Goal: Transaction & Acquisition: Purchase product/service

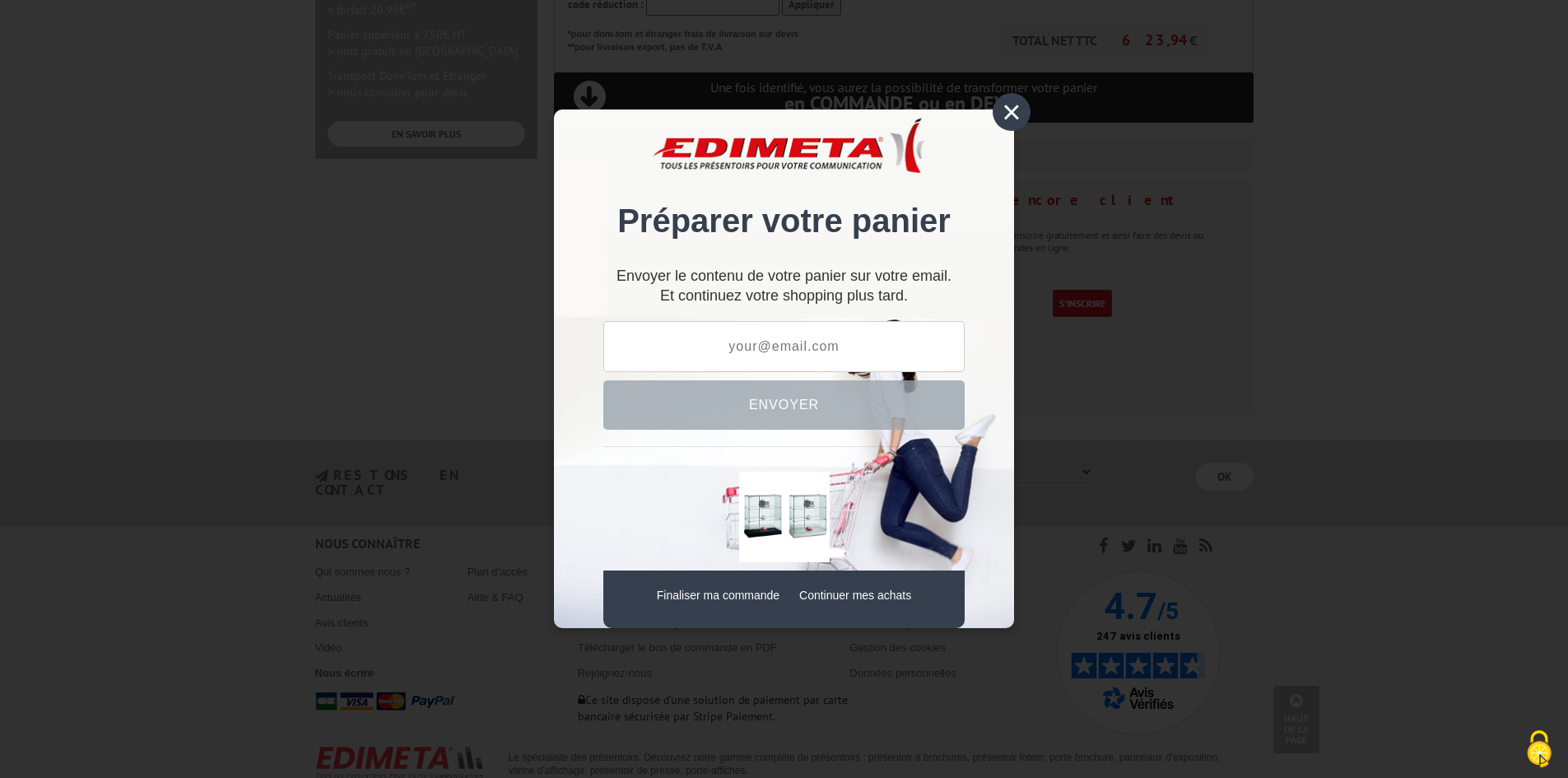
click at [1017, 121] on div "×" at bounding box center [1011, 112] width 38 height 38
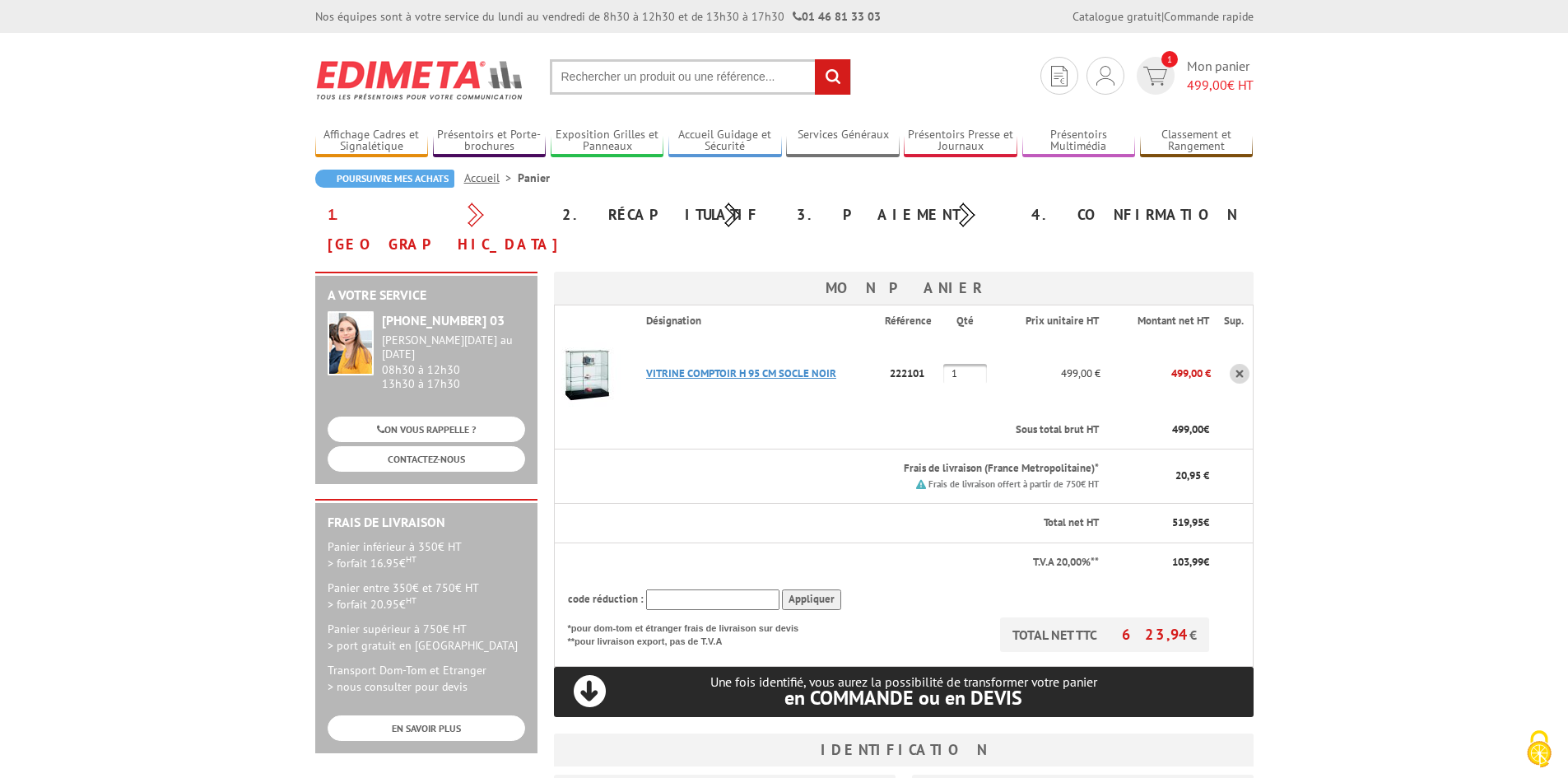
click at [711, 367] on link "VITRINE COMPTOIR H 95 CM SOCLE NOIR" at bounding box center [741, 373] width 190 height 14
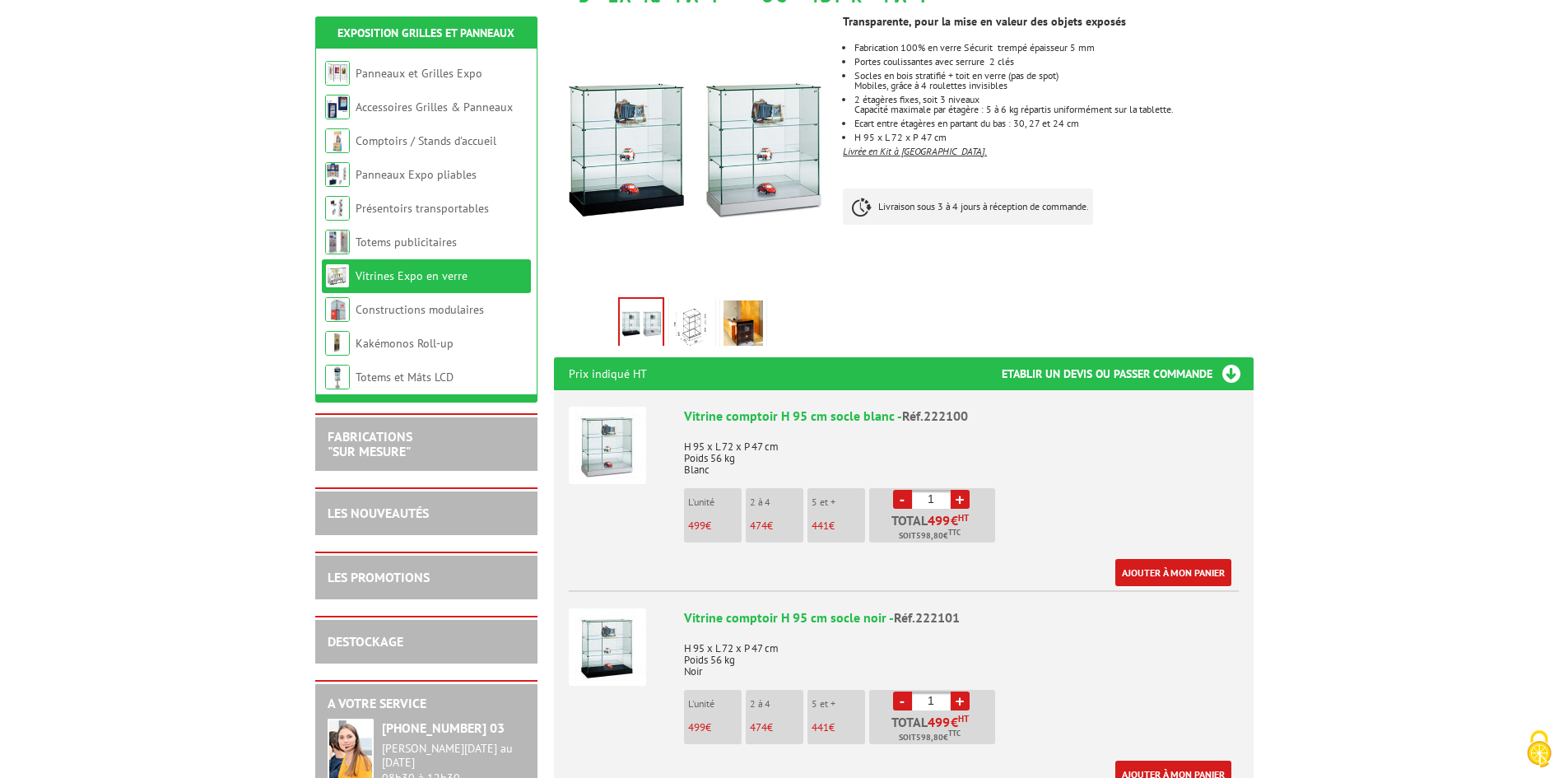
scroll to position [329, 0]
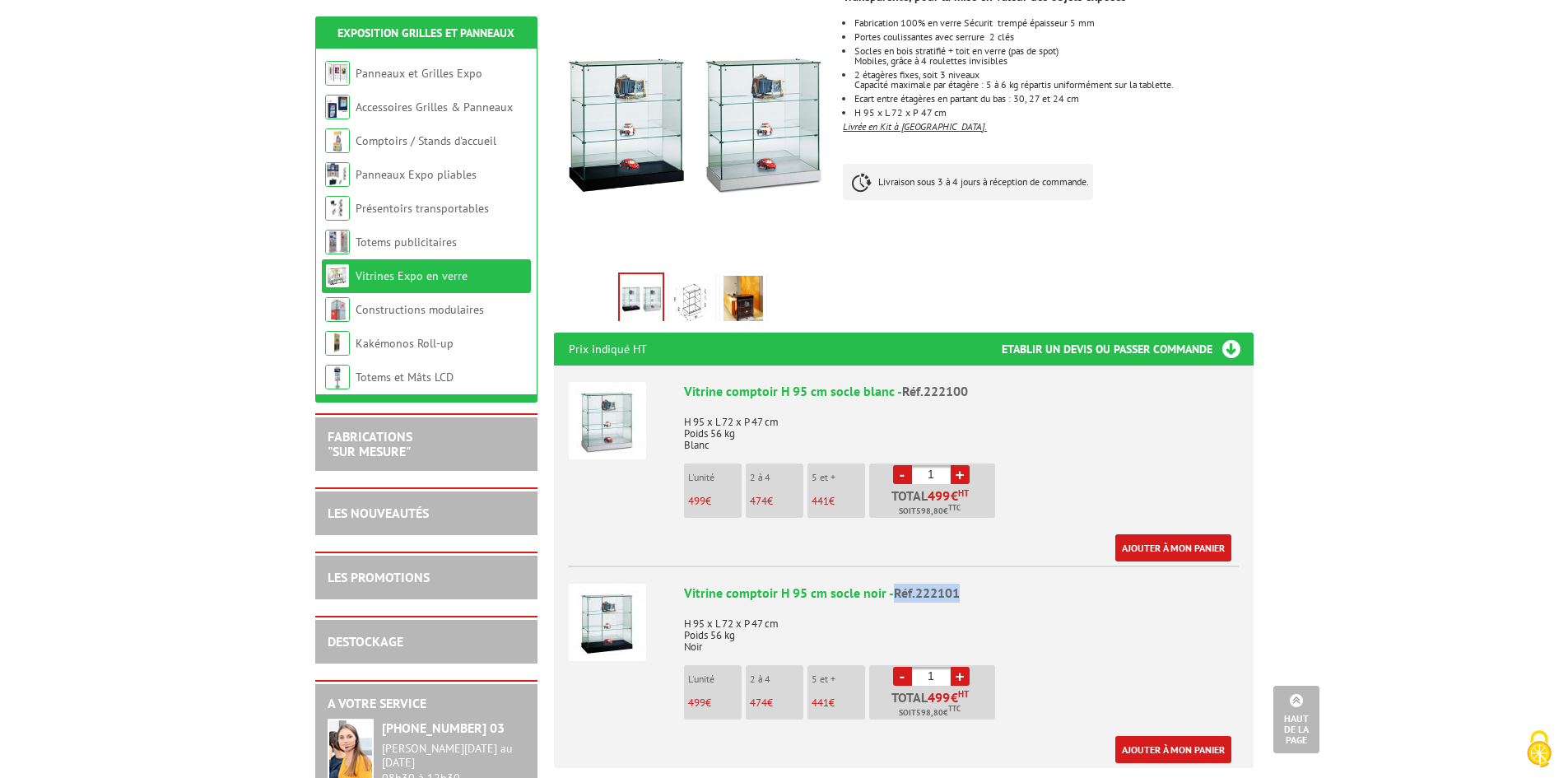
drag, startPoint x: 959, startPoint y: 568, endPoint x: 893, endPoint y: 573, distance: 66.2
click at [893, 584] on div "Vitrine comptoir H 95 cm socle noir - Réf.222101" at bounding box center [962, 594] width 555 height 19
copy span "Réf.222101"
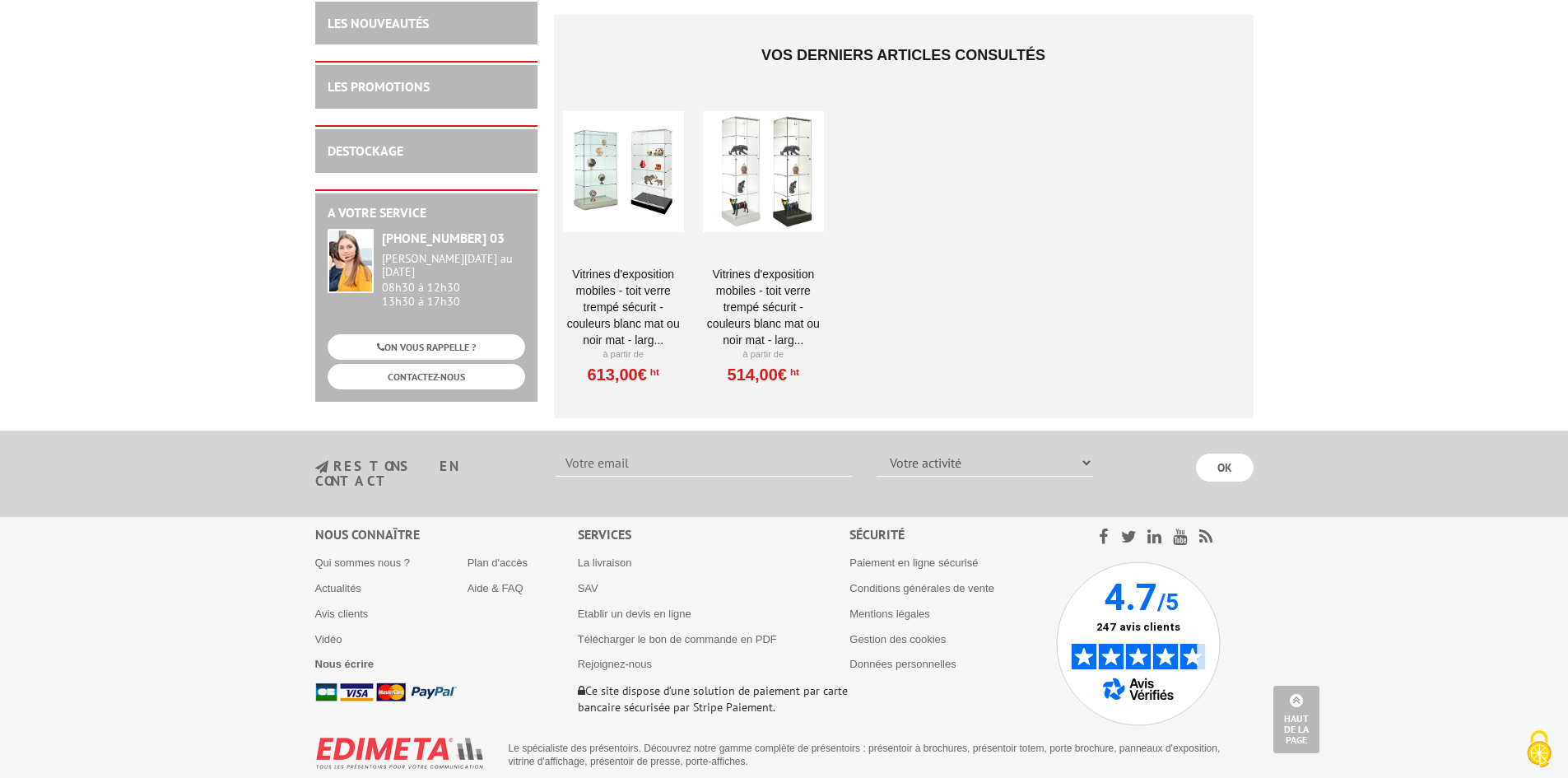
scroll to position [2966, 0]
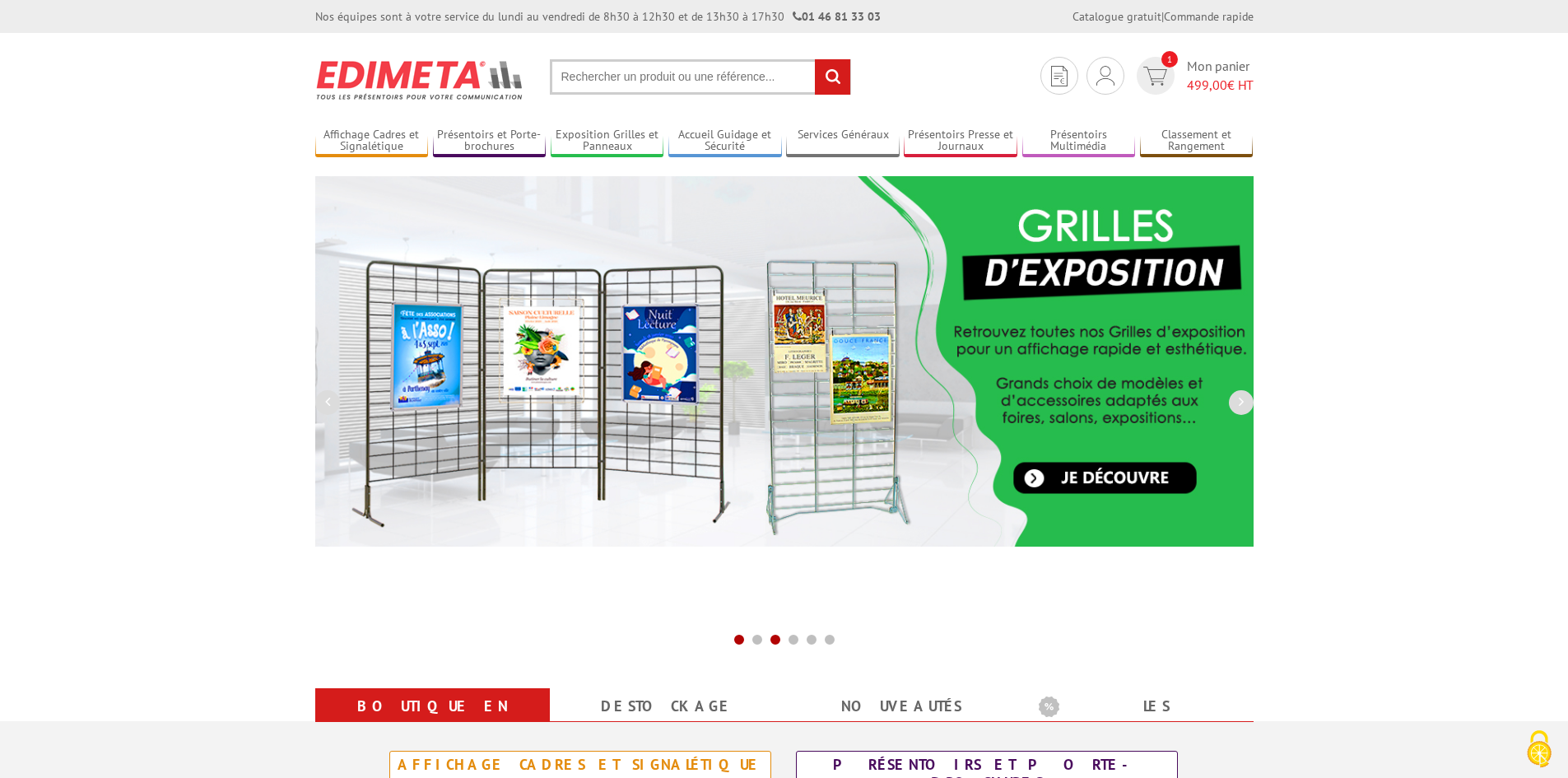
click at [738, 645] on span at bounding box center [739, 639] width 14 height 14
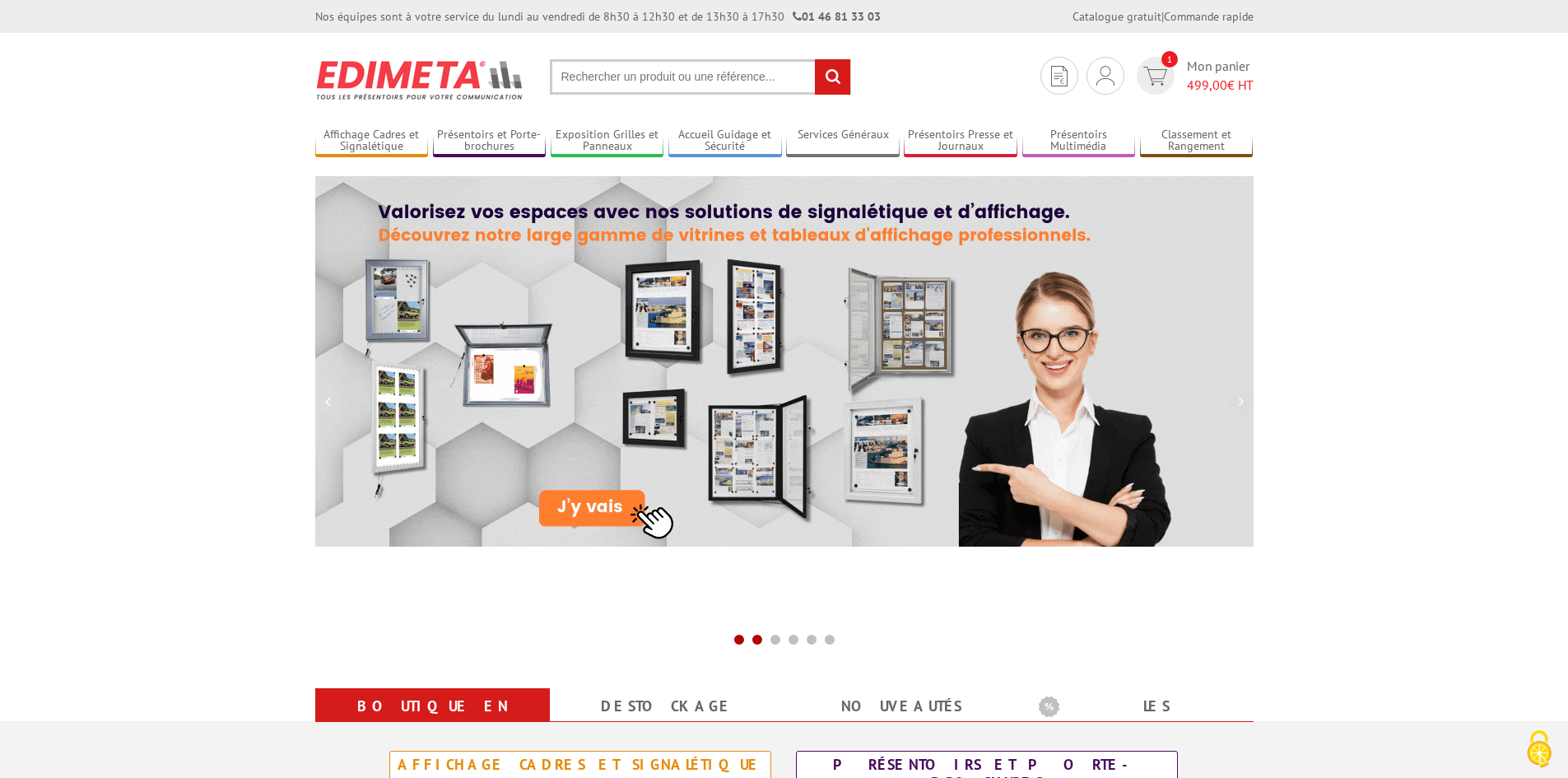
click at [759, 641] on span at bounding box center [758, 639] width 14 height 14
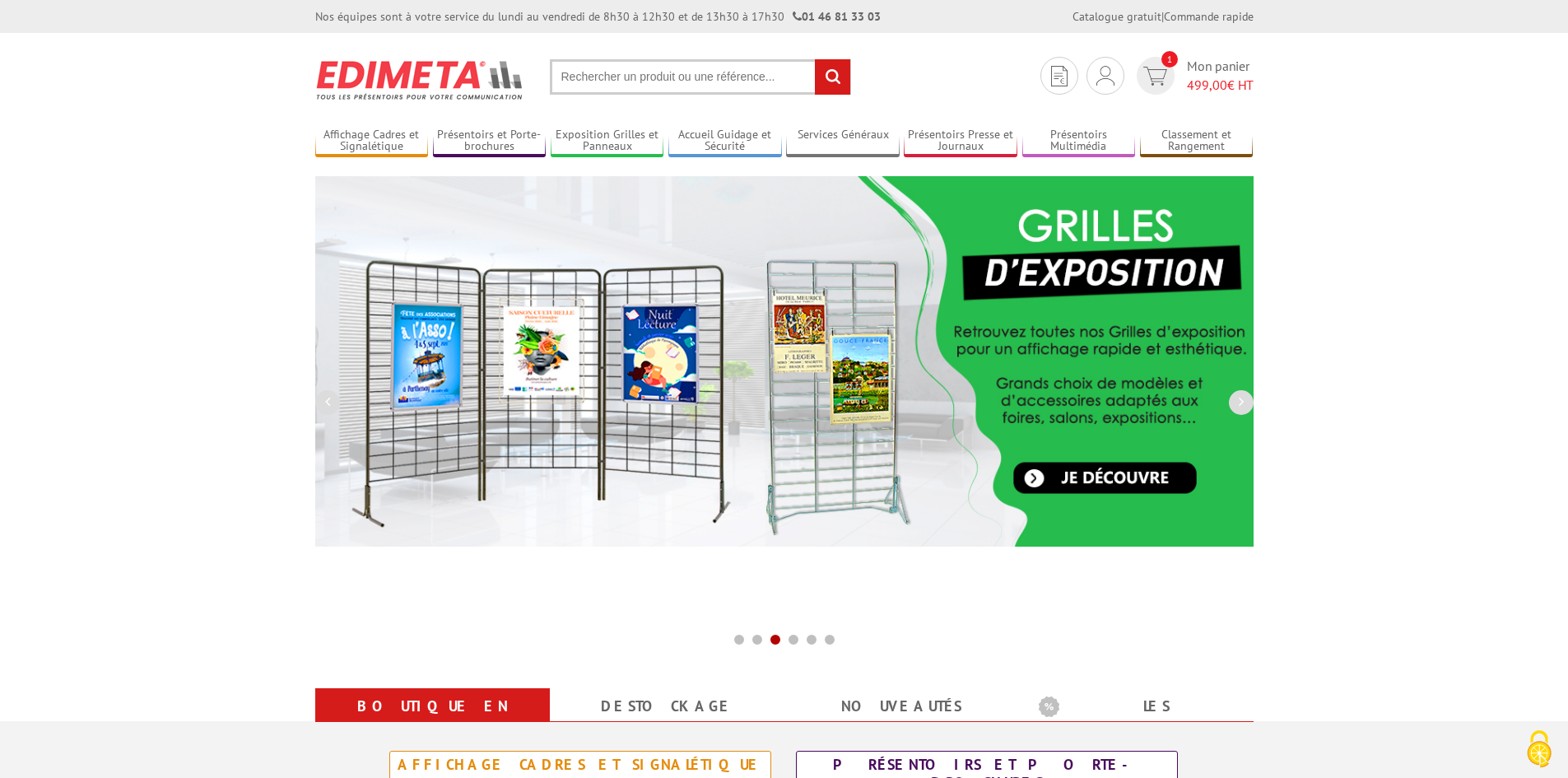
click at [777, 636] on span at bounding box center [775, 639] width 14 height 14
click at [791, 638] on span at bounding box center [794, 639] width 14 height 14
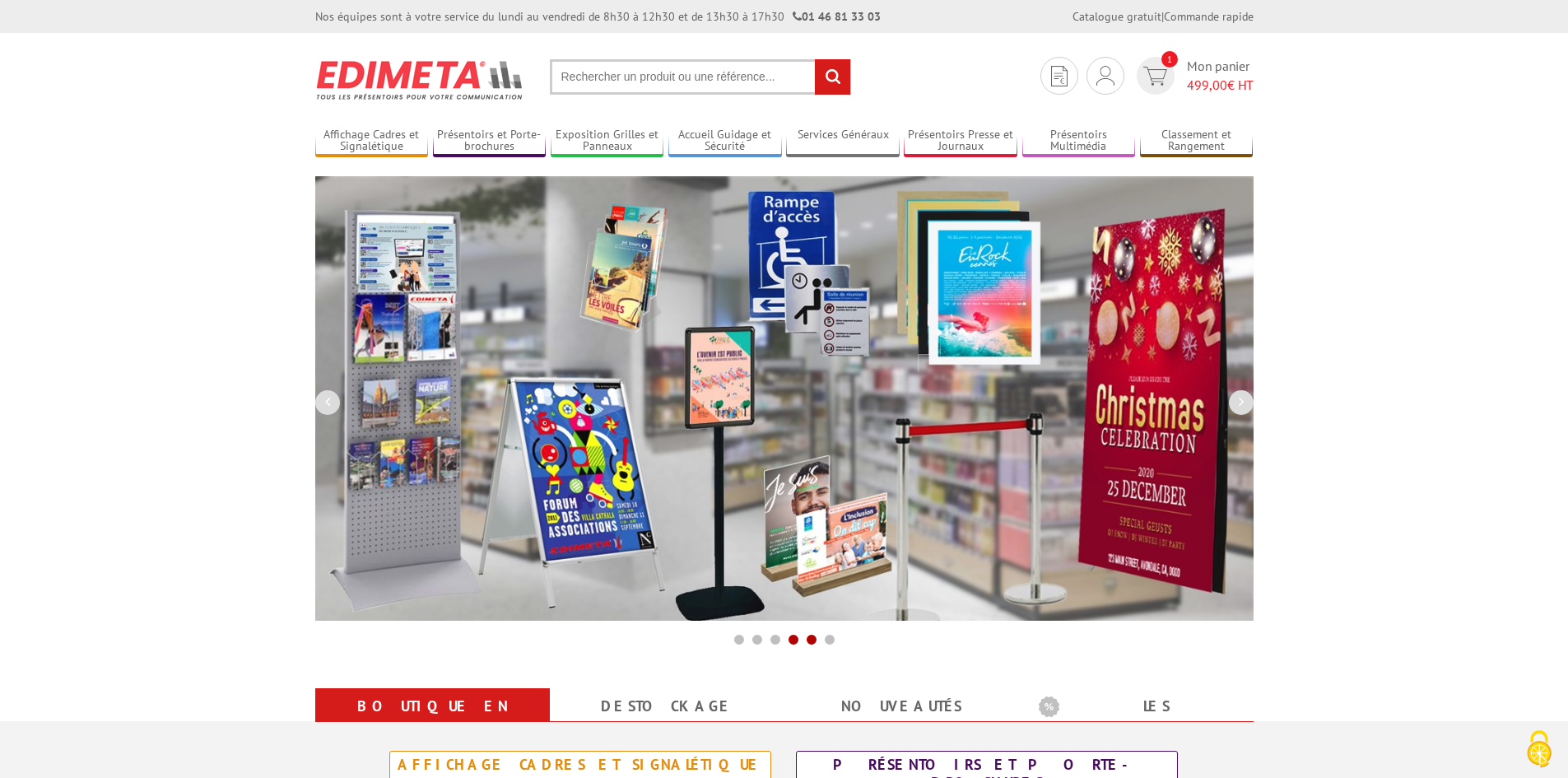
click at [807, 637] on span at bounding box center [812, 639] width 14 height 14
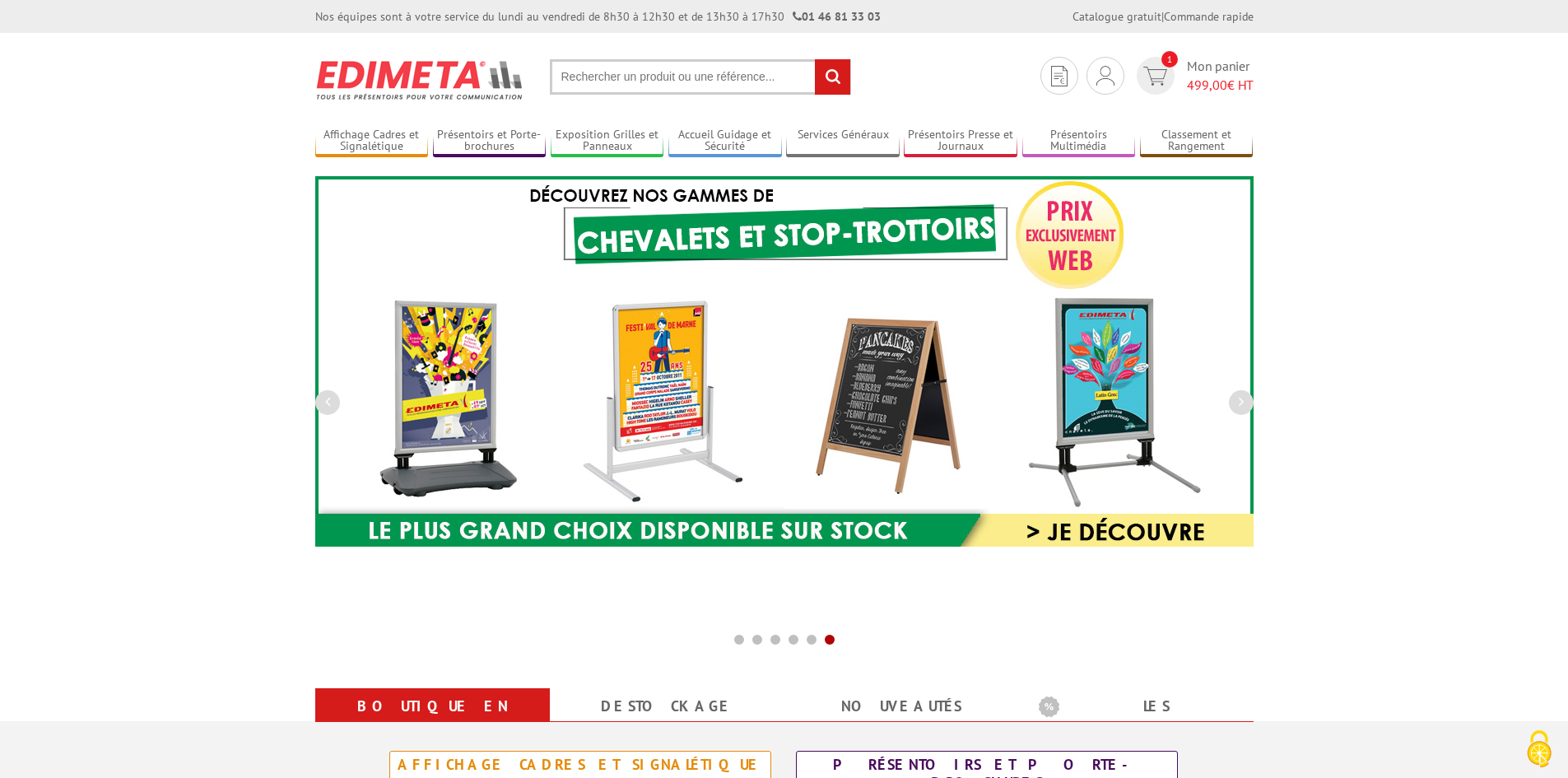
click at [832, 638] on span at bounding box center [830, 639] width 14 height 14
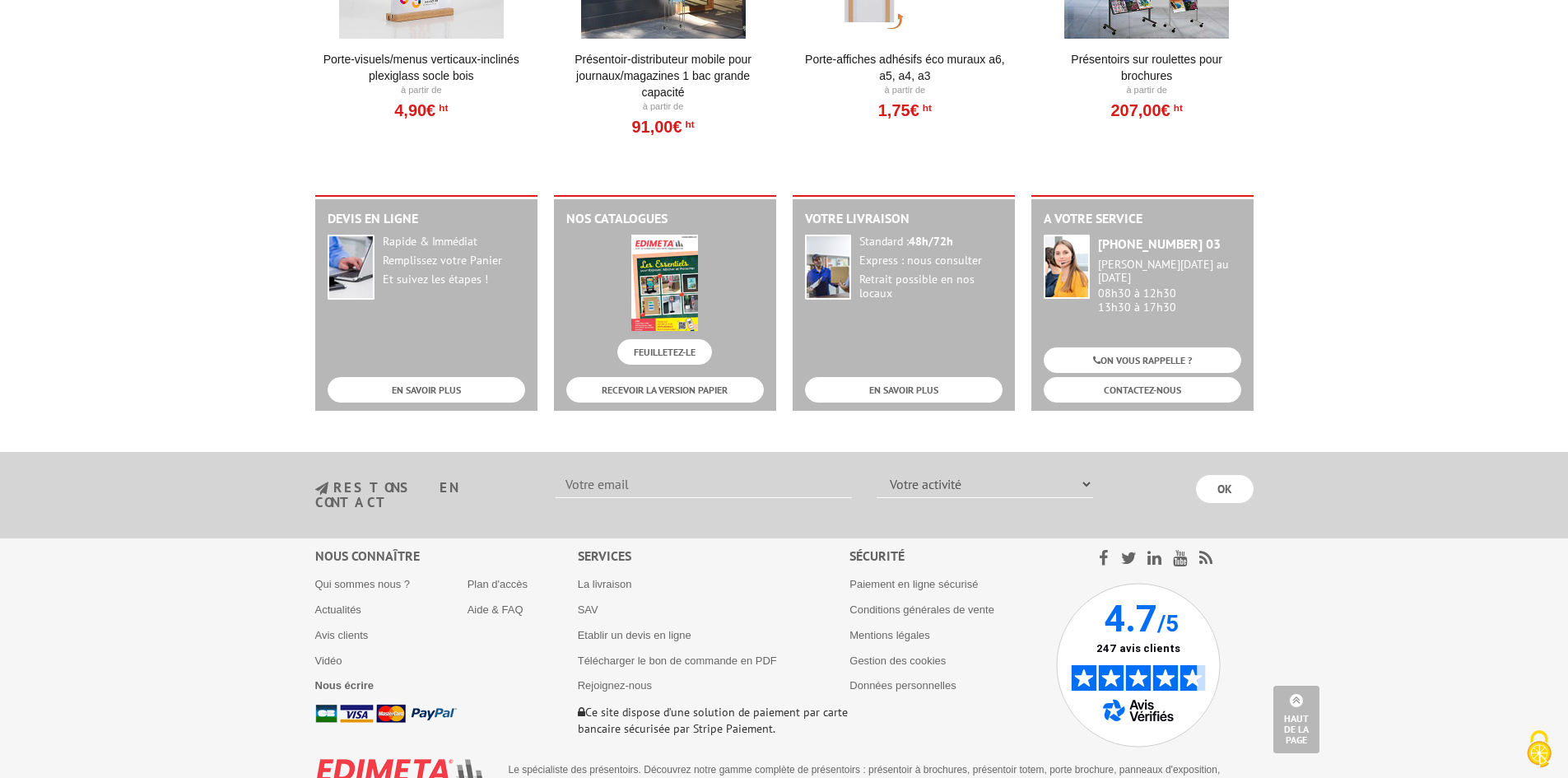
scroll to position [2018, 0]
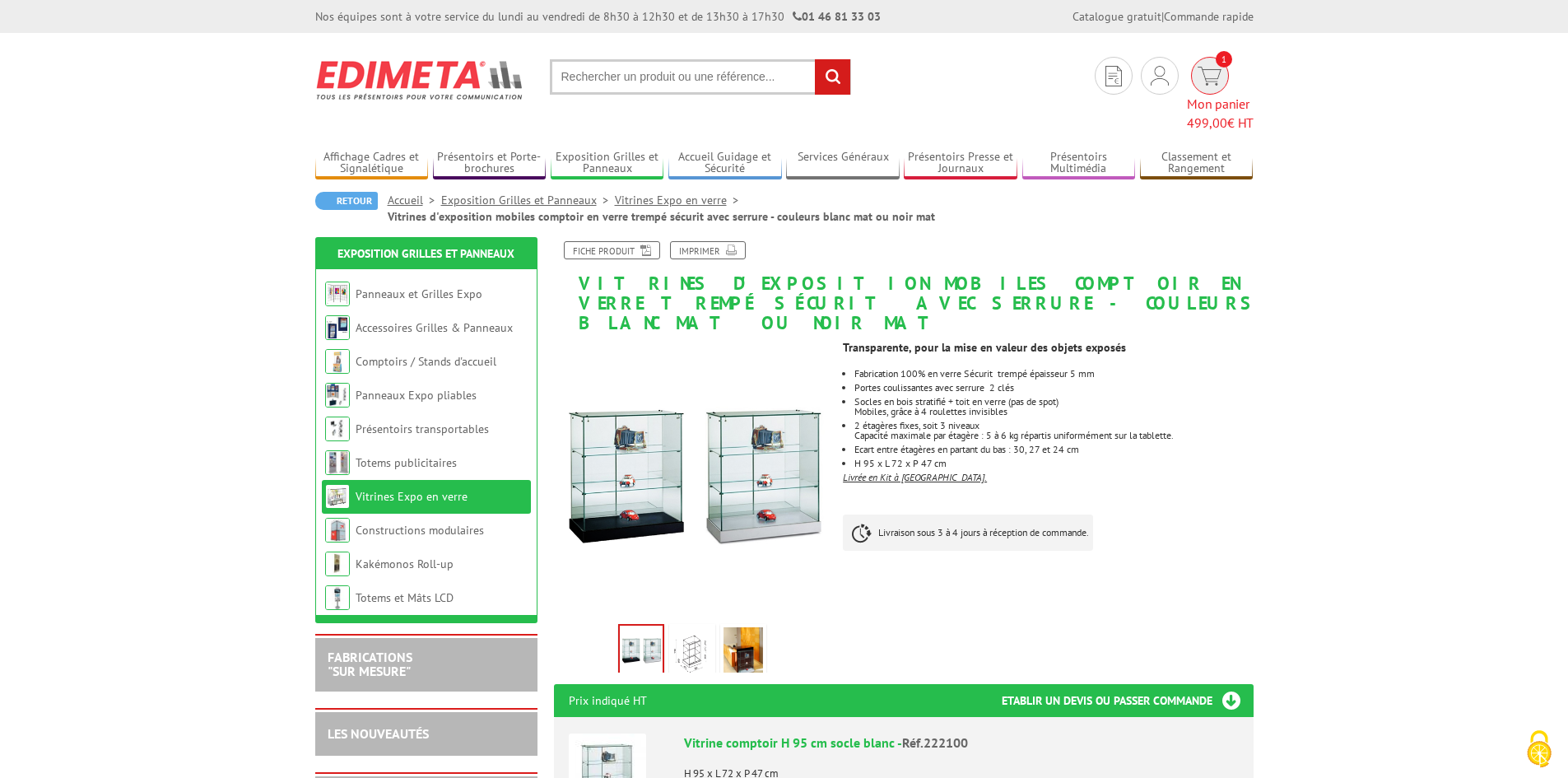
click at [1221, 95] on span "Mon panier 499,00 € HT" at bounding box center [1220, 113] width 67 height 38
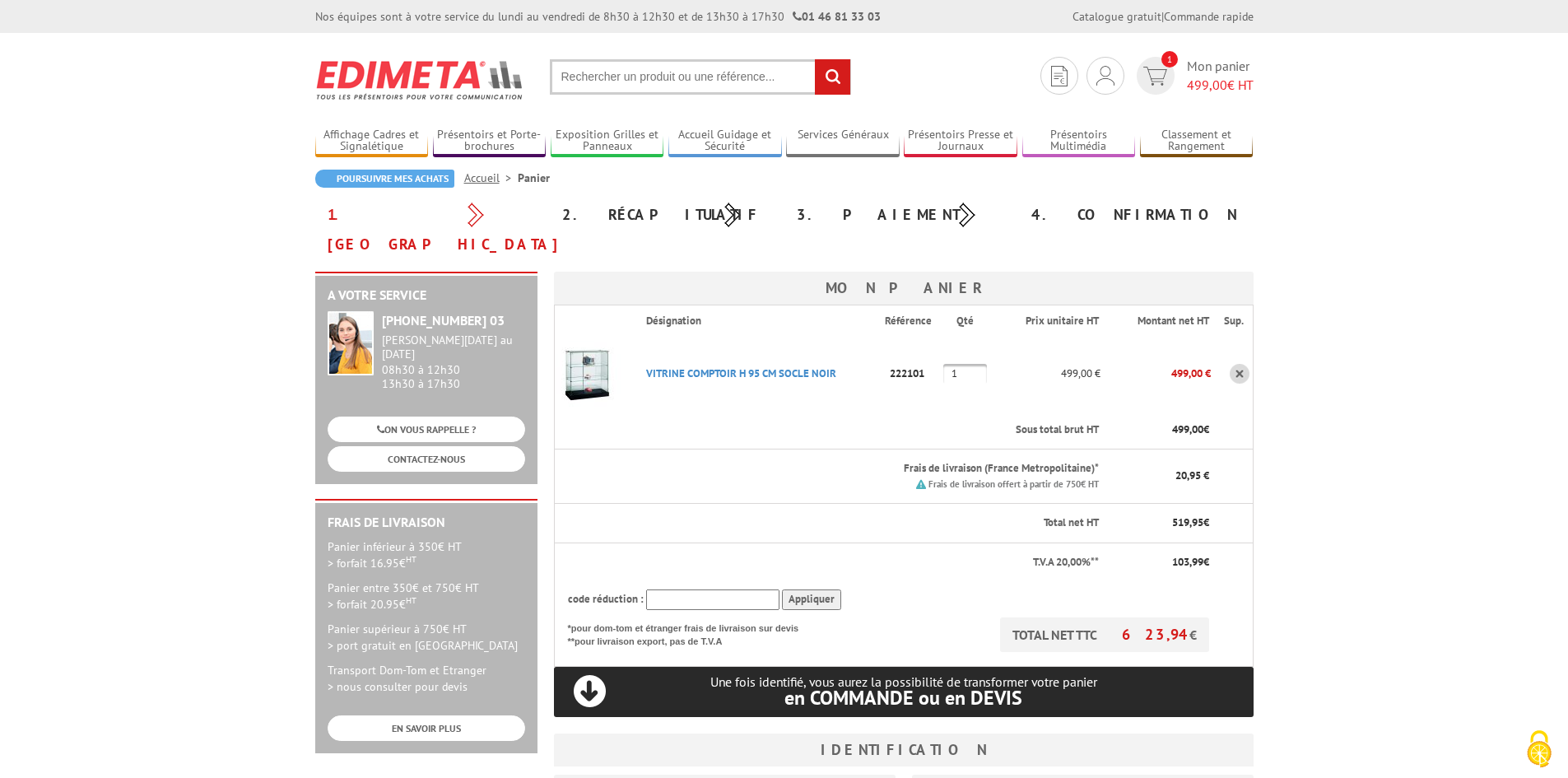
click at [649, 589] on input "text" at bounding box center [712, 599] width 133 height 20
paste input "CT1"
click at [807, 589] on input "Appliquer" at bounding box center [811, 599] width 59 height 20
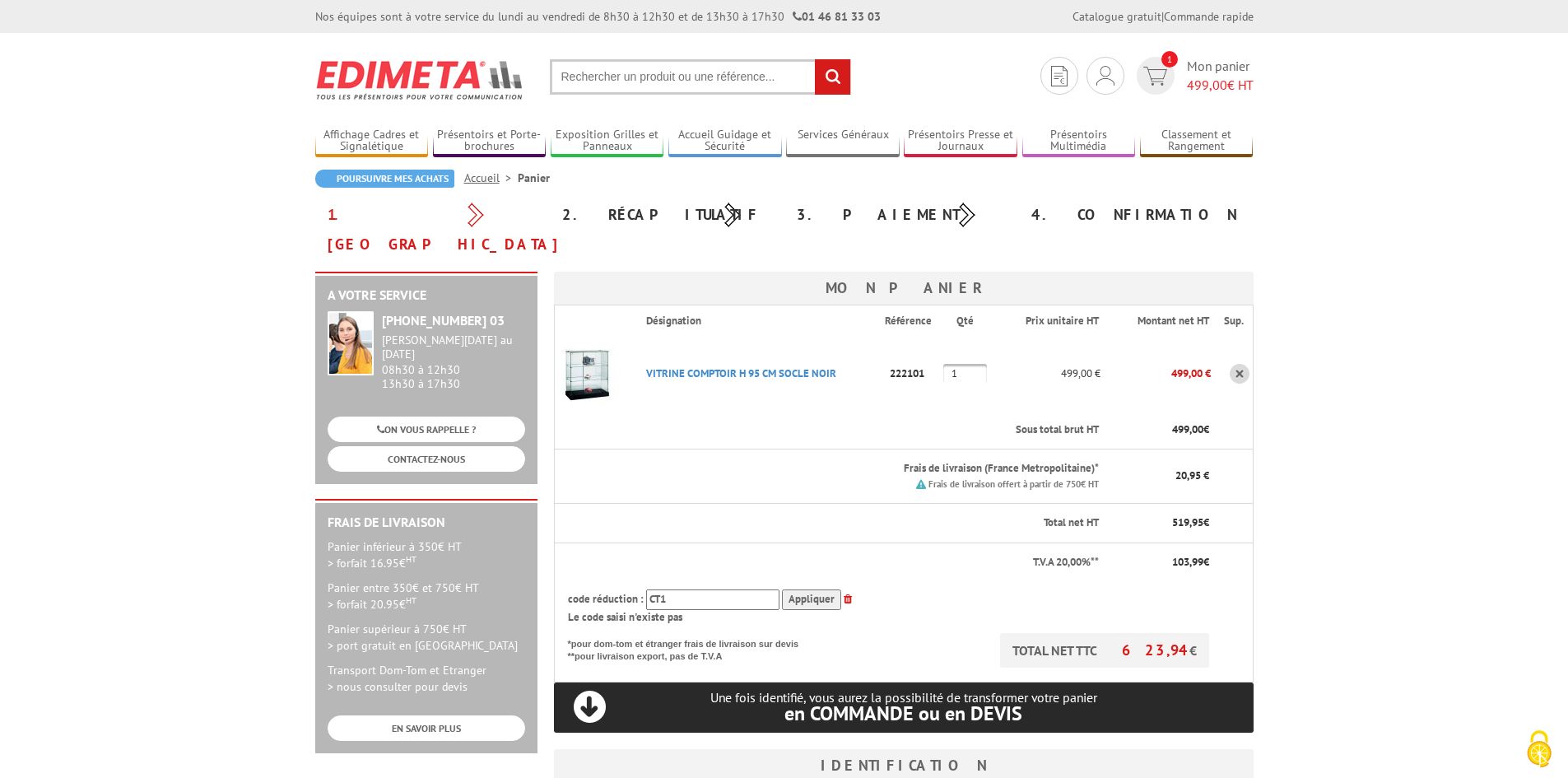
drag, startPoint x: 674, startPoint y: 570, endPoint x: 617, endPoint y: 565, distance: 57.2
click at [617, 589] on div "code réduction : CT1 Appliquer" at bounding box center [889, 599] width 642 height 20
click at [818, 589] on input "Appliquer" at bounding box center [811, 599] width 59 height 20
drag, startPoint x: 701, startPoint y: 567, endPoint x: 585, endPoint y: 557, distance: 116.4
click at [585, 581] on th "code réduction : MALIN30 Appliquer Le code saisi n'existe pas" at bounding box center [882, 606] width 657 height 51
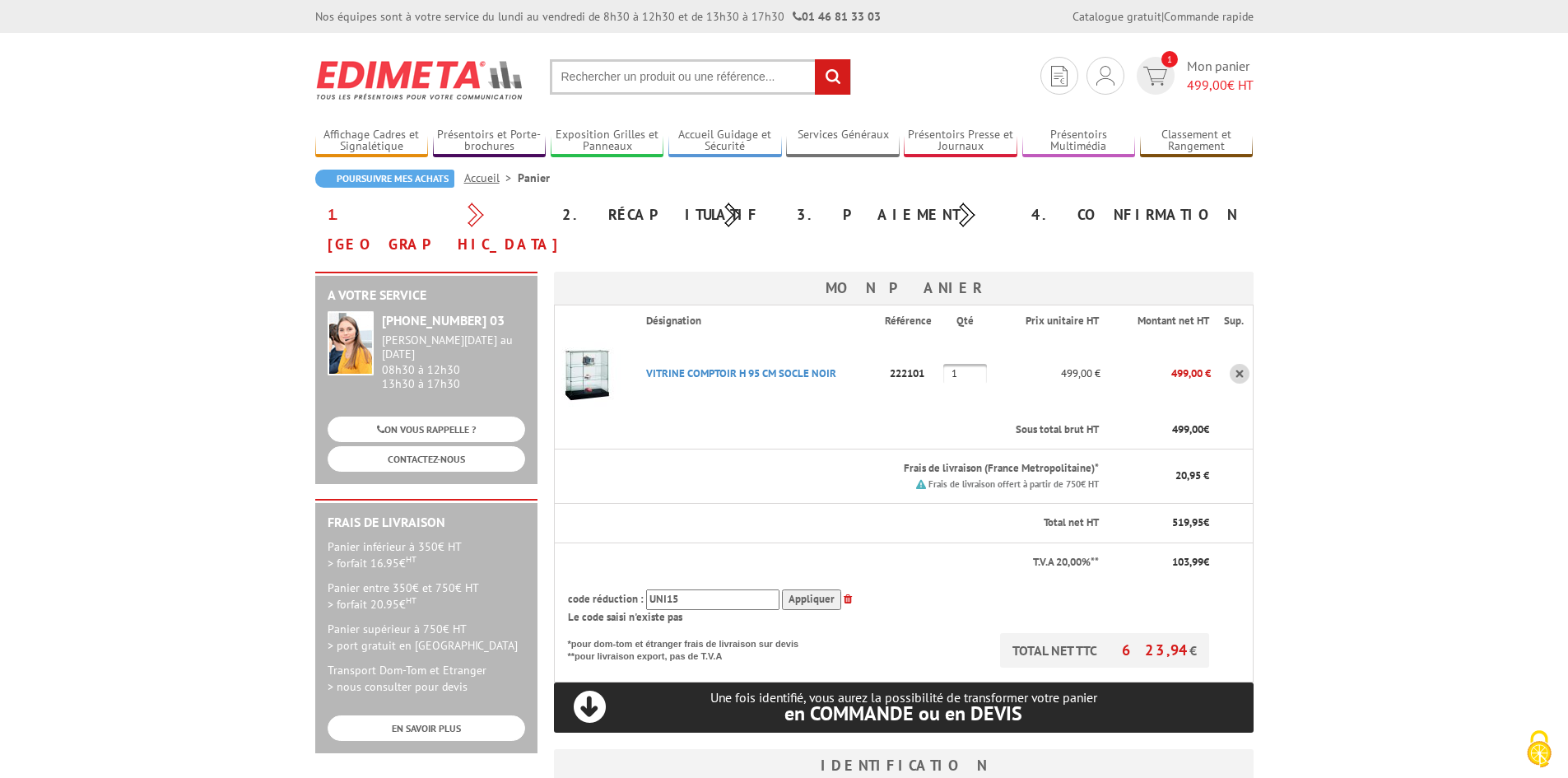
type input "UNI15"
click at [796, 589] on input "Appliquer" at bounding box center [811, 599] width 59 height 20
drag, startPoint x: 709, startPoint y: 567, endPoint x: 594, endPoint y: 560, distance: 115.2
click at [594, 589] on div "code réduction : UNI15 Appliquer" at bounding box center [889, 599] width 642 height 20
